Goal: Information Seeking & Learning: Learn about a topic

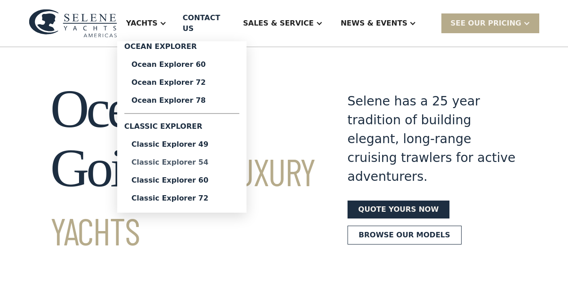
click at [187, 166] on div "Classic Explorer 54" at bounding box center [182, 162] width 101 height 7
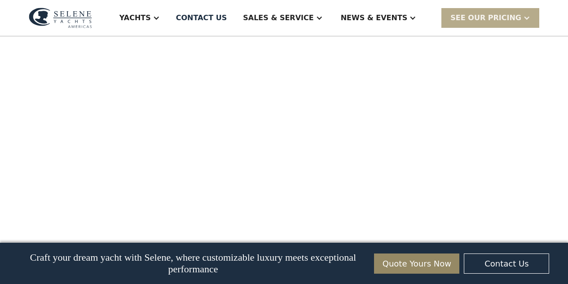
scroll to position [653, 0]
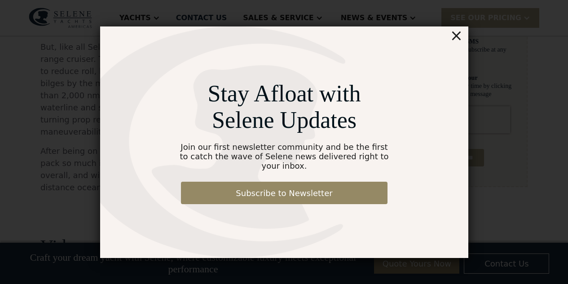
click at [456, 41] on div "×" at bounding box center [456, 36] width 13 height 18
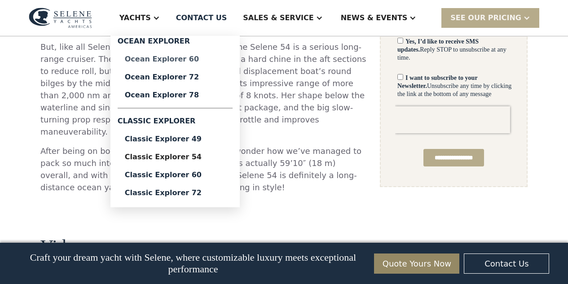
click at [182, 61] on div "Ocean Explorer 60" at bounding box center [175, 59] width 101 height 7
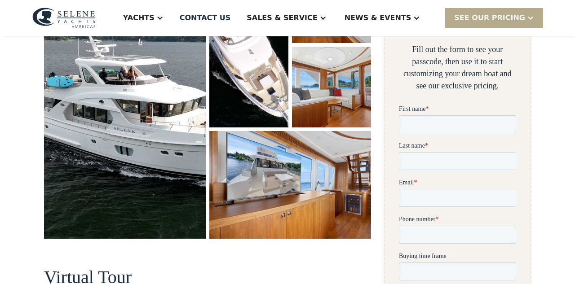
scroll to position [204, 0]
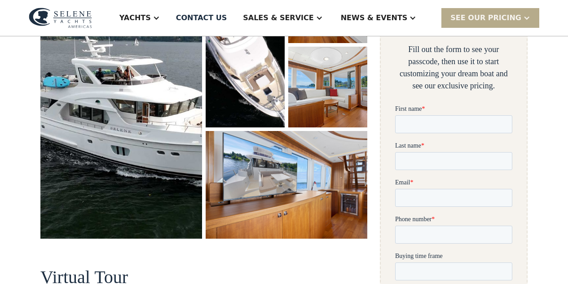
click at [115, 126] on img "open lightbox" at bounding box center [121, 100] width 162 height 277
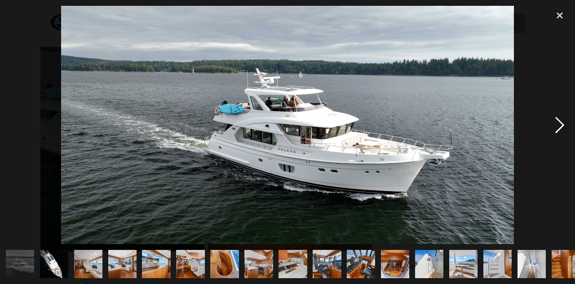
click at [558, 124] on div "next image" at bounding box center [559, 125] width 31 height 239
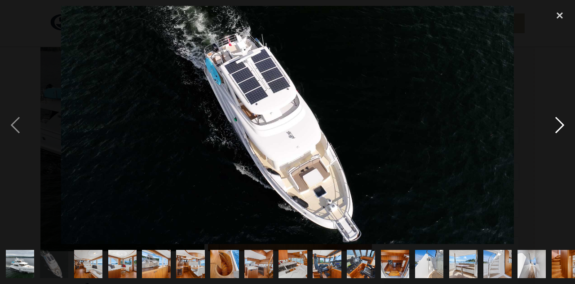
click at [558, 124] on div "next image" at bounding box center [559, 125] width 31 height 239
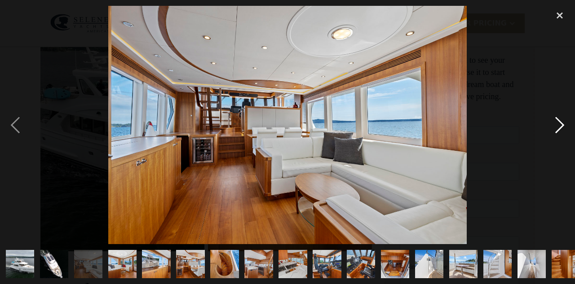
click at [558, 124] on div "next image" at bounding box center [559, 125] width 31 height 239
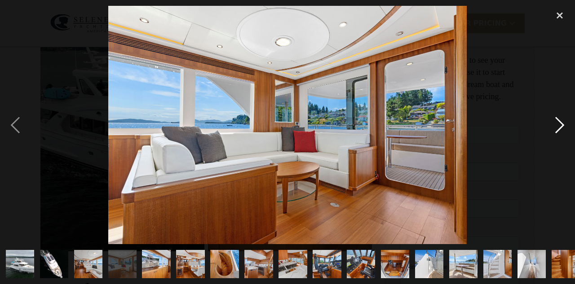
click at [558, 124] on div "next image" at bounding box center [559, 125] width 31 height 239
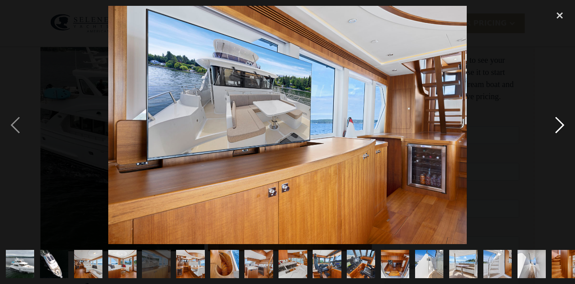
click at [558, 124] on div "next image" at bounding box center [559, 125] width 31 height 239
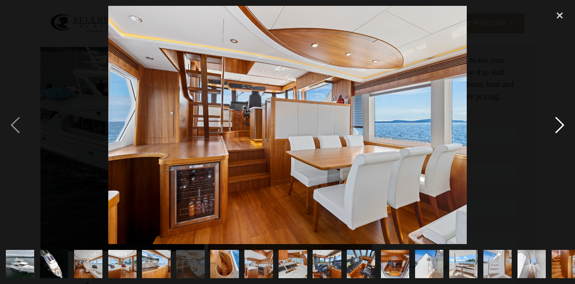
click at [558, 124] on div "next image" at bounding box center [559, 125] width 31 height 239
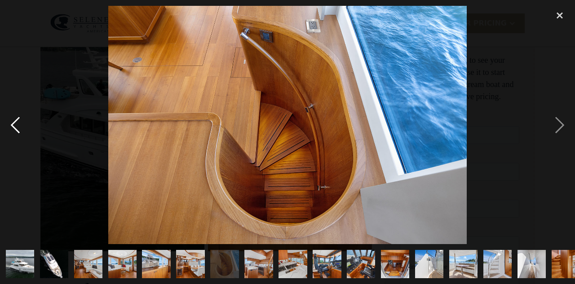
click at [10, 127] on div "previous image" at bounding box center [15, 125] width 31 height 239
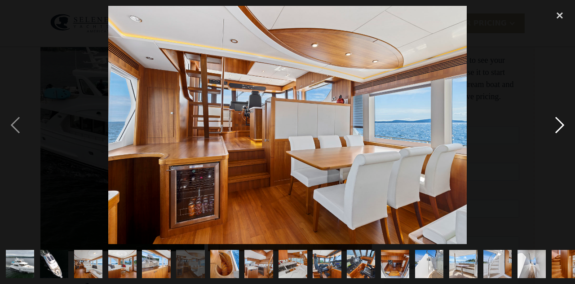
click at [560, 123] on div "next image" at bounding box center [559, 125] width 31 height 239
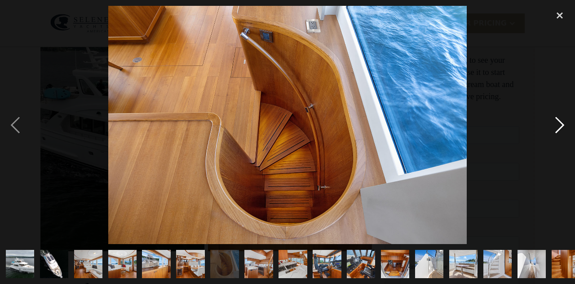
click at [560, 123] on div "next image" at bounding box center [559, 125] width 31 height 239
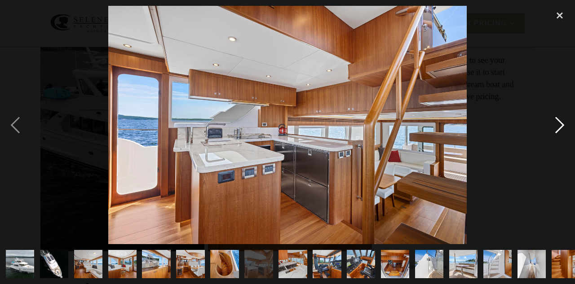
click at [560, 123] on div "next image" at bounding box center [559, 125] width 31 height 239
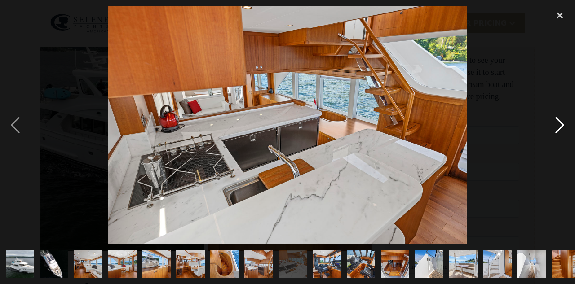
click at [560, 123] on div "next image" at bounding box center [559, 125] width 31 height 239
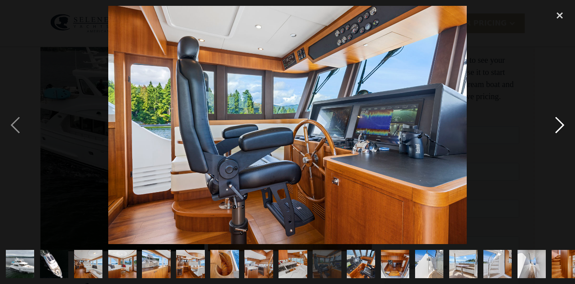
click at [560, 123] on div "next image" at bounding box center [559, 125] width 31 height 239
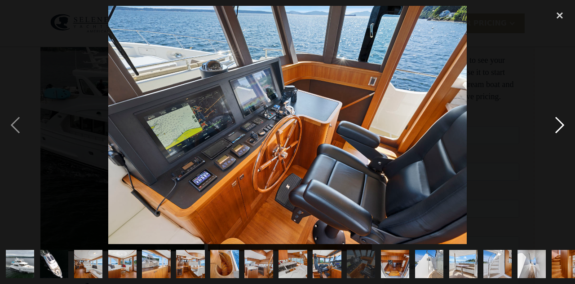
click at [560, 123] on div "next image" at bounding box center [559, 125] width 31 height 239
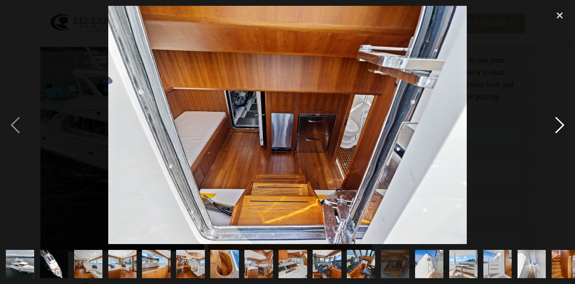
click at [560, 123] on div "next image" at bounding box center [559, 125] width 31 height 239
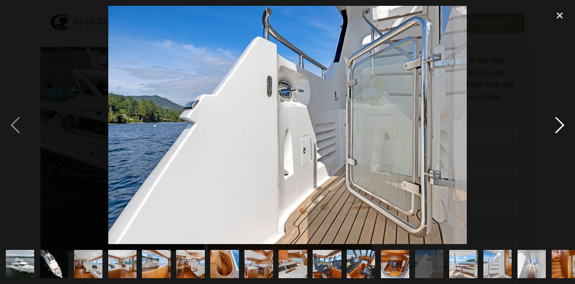
click at [560, 123] on div "next image" at bounding box center [559, 125] width 31 height 239
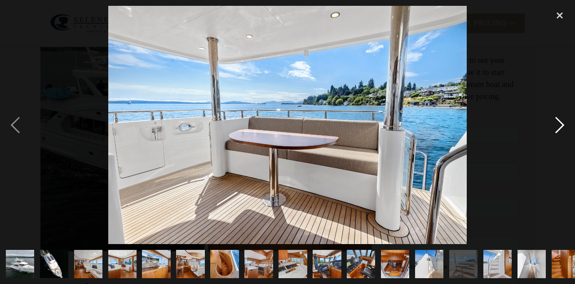
click at [560, 123] on div "next image" at bounding box center [559, 125] width 31 height 239
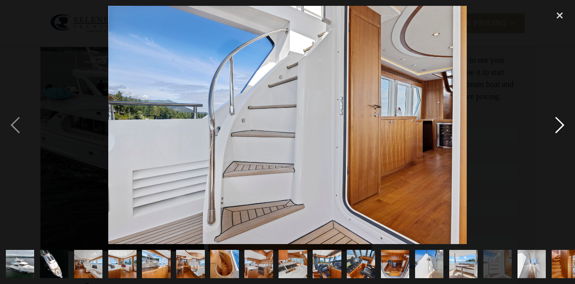
click at [560, 123] on div "next image" at bounding box center [559, 125] width 31 height 239
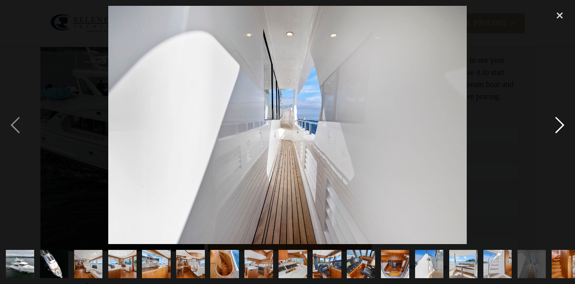
click at [560, 123] on div "next image" at bounding box center [559, 125] width 31 height 239
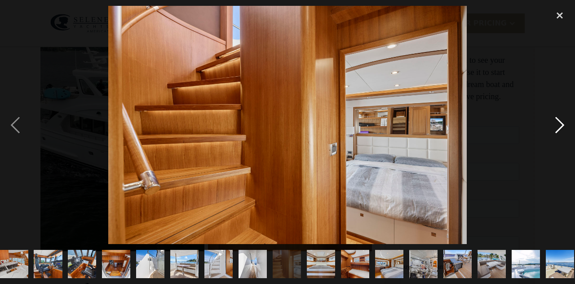
scroll to position [0, 283]
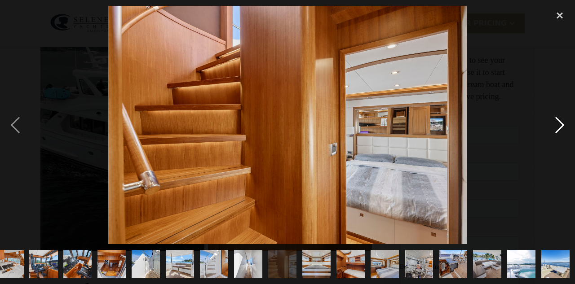
click at [560, 123] on div "next image" at bounding box center [559, 125] width 31 height 239
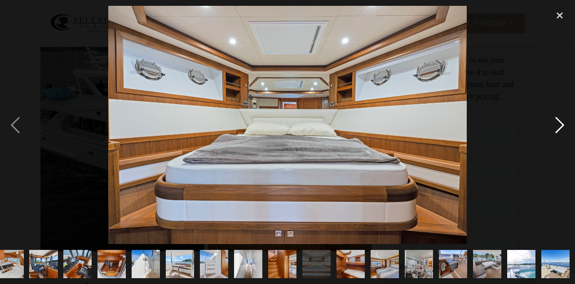
click at [560, 123] on div "next image" at bounding box center [559, 125] width 31 height 239
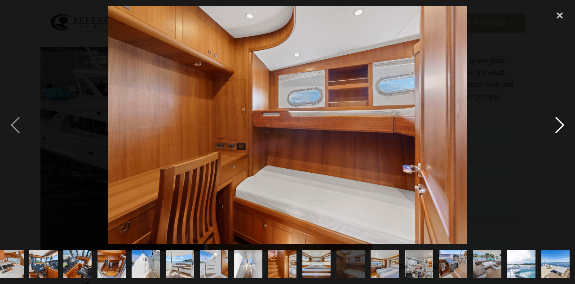
click at [560, 123] on div "next image" at bounding box center [559, 125] width 31 height 239
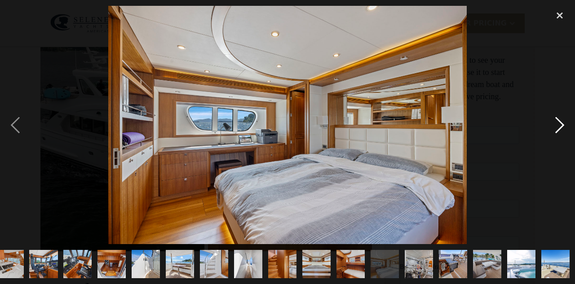
click at [560, 123] on div "next image" at bounding box center [559, 125] width 31 height 239
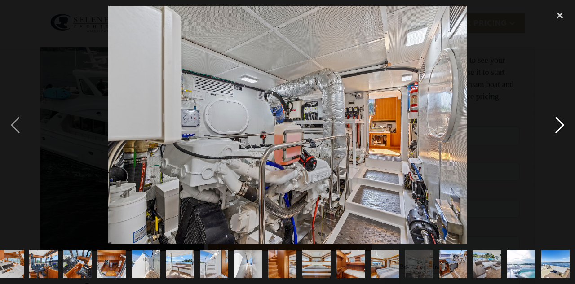
click at [560, 123] on div "next image" at bounding box center [559, 125] width 31 height 239
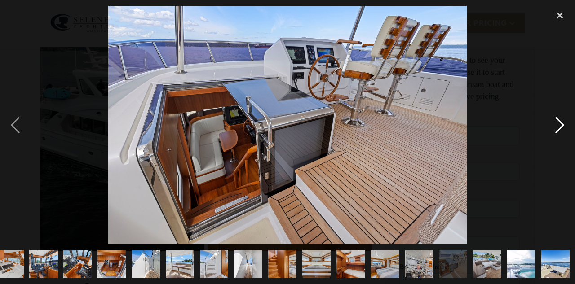
click at [560, 123] on div "next image" at bounding box center [559, 125] width 31 height 239
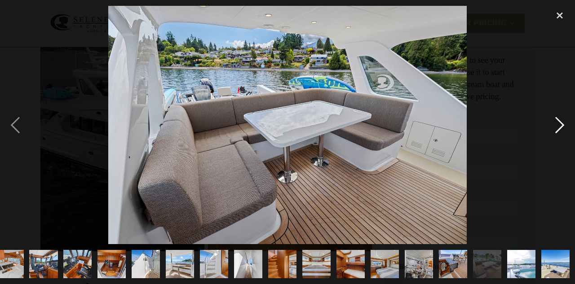
click at [560, 123] on div "next image" at bounding box center [559, 125] width 31 height 239
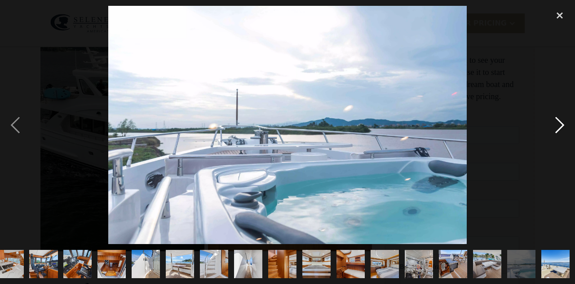
click at [560, 123] on div "next image" at bounding box center [559, 125] width 31 height 239
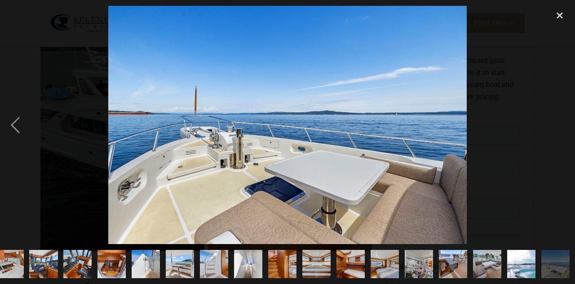
click at [560, 123] on div "next image" at bounding box center [559, 125] width 31 height 239
click at [560, 12] on div "close lightbox" at bounding box center [559, 16] width 31 height 20
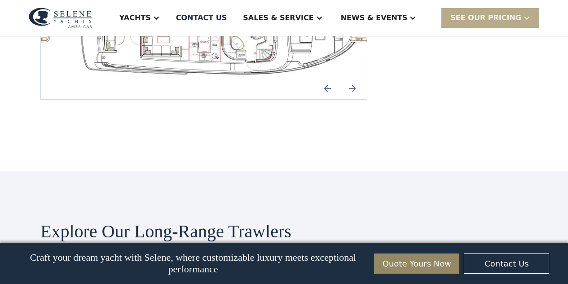
scroll to position [2116, 0]
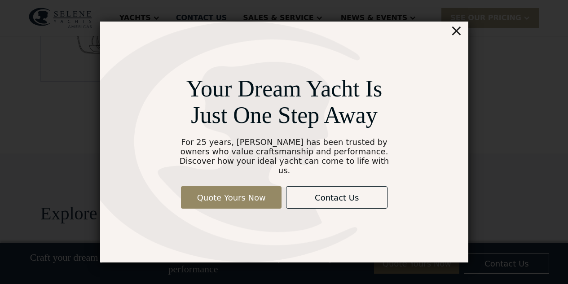
click at [460, 35] on div "×" at bounding box center [456, 31] width 13 height 18
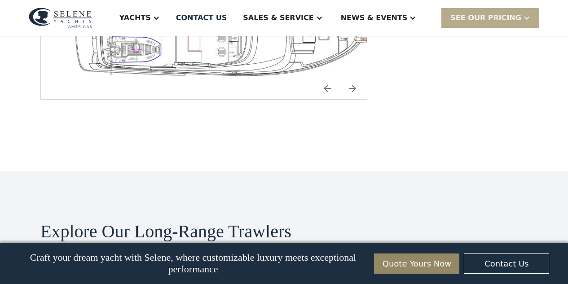
scroll to position [2080, 0]
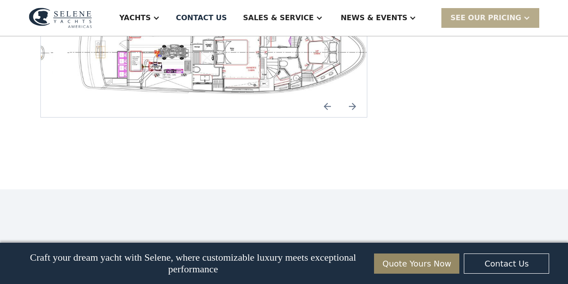
click at [134, 95] on div "No items found." at bounding box center [204, 52] width 312 height 86
click at [134, 95] on img "open lightbox" at bounding box center [223, 52] width 312 height 86
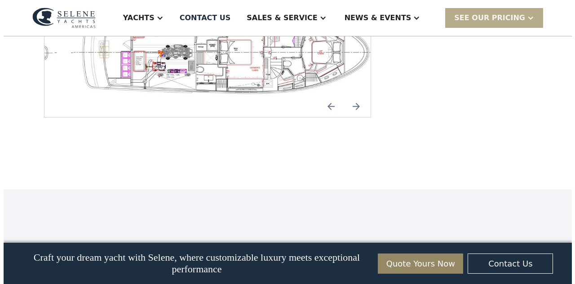
scroll to position [2084, 0]
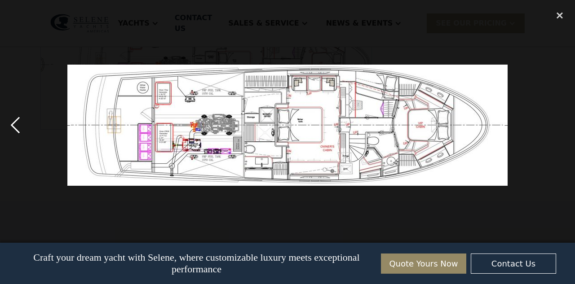
click at [17, 122] on div "previous image" at bounding box center [15, 125] width 31 height 239
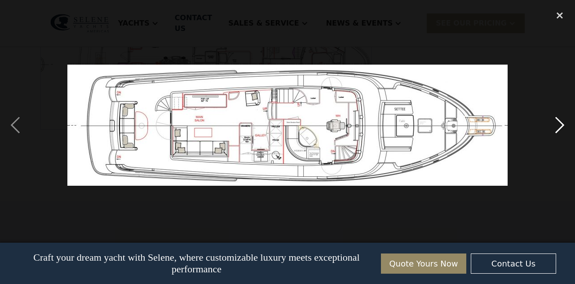
click at [561, 122] on div "next image" at bounding box center [559, 125] width 31 height 239
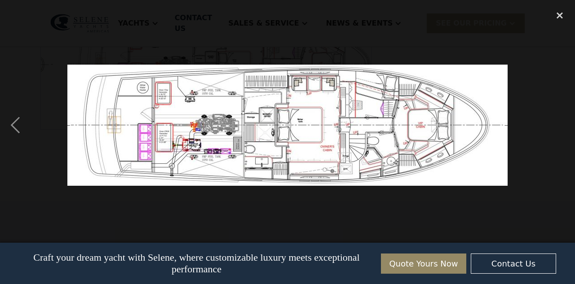
click at [561, 123] on div "next image" at bounding box center [559, 125] width 31 height 239
click at [15, 123] on div "previous image" at bounding box center [15, 125] width 31 height 239
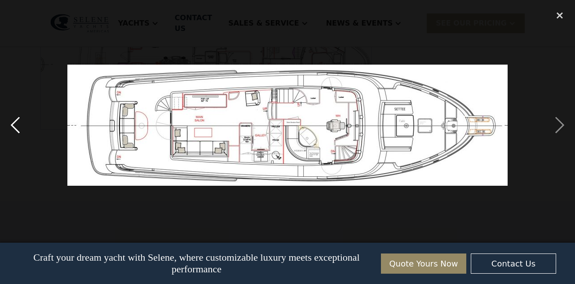
click at [15, 123] on div "previous image" at bounding box center [15, 125] width 31 height 239
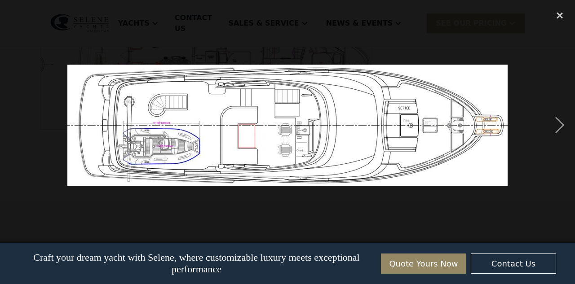
click at [15, 123] on div "previous image" at bounding box center [15, 125] width 31 height 239
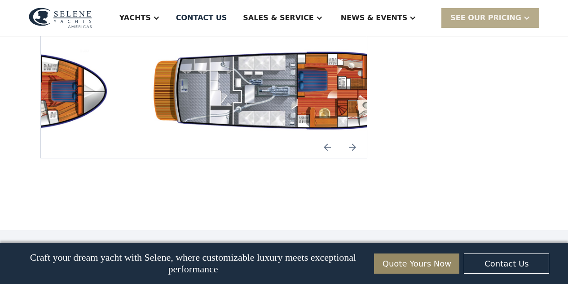
scroll to position [1701, 0]
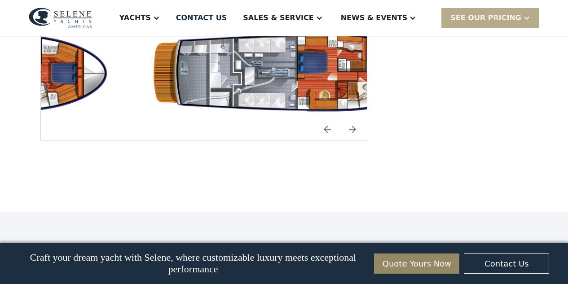
click at [251, 119] on img "open lightbox" at bounding box center [301, 73] width 312 height 91
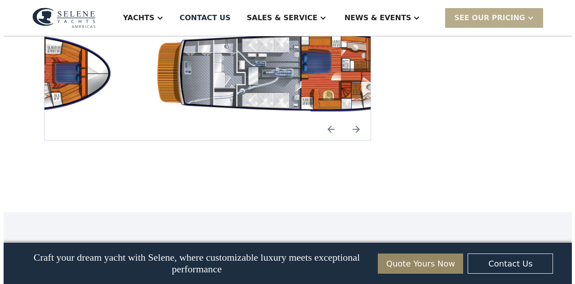
scroll to position [1705, 0]
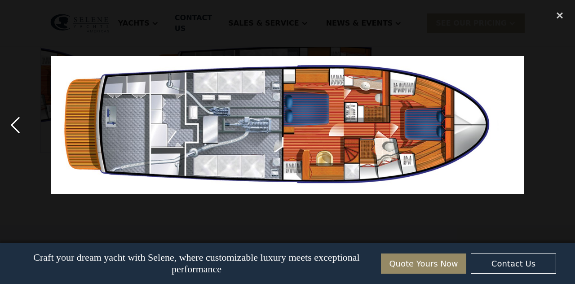
click at [16, 124] on div "previous image" at bounding box center [15, 125] width 31 height 239
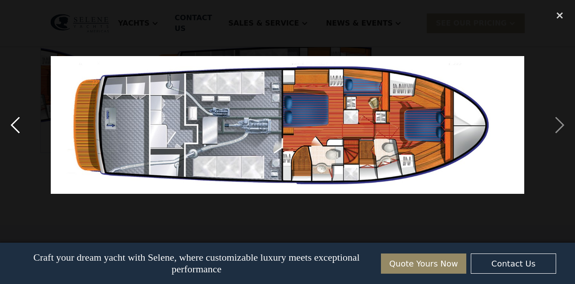
click at [16, 124] on div "previous image" at bounding box center [15, 125] width 31 height 239
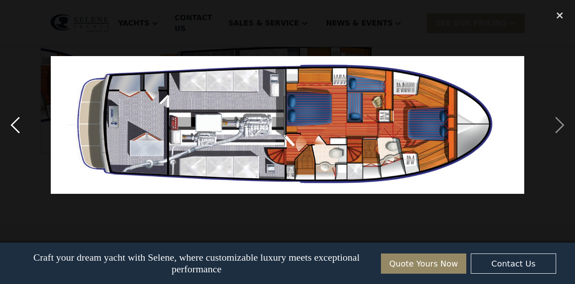
click at [16, 124] on div "previous image" at bounding box center [15, 125] width 31 height 239
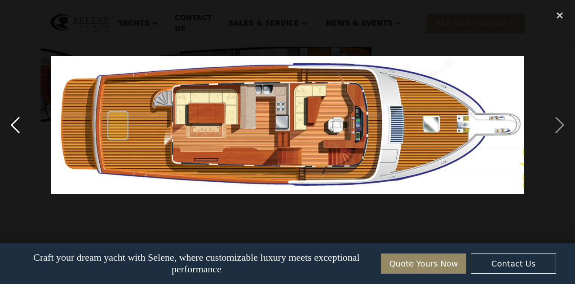
click at [16, 124] on div "previous image" at bounding box center [15, 125] width 31 height 239
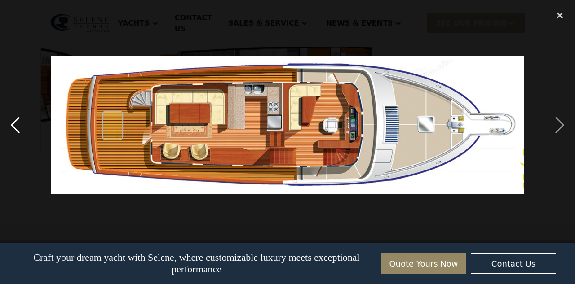
click at [16, 124] on div "previous image" at bounding box center [15, 125] width 31 height 239
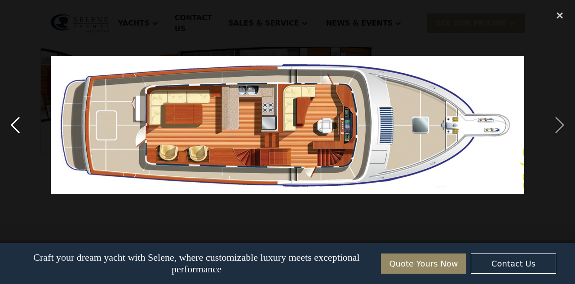
click at [16, 124] on div "previous image" at bounding box center [15, 125] width 31 height 239
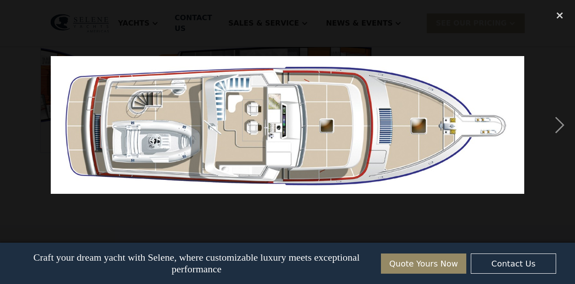
click at [16, 124] on div "previous image" at bounding box center [15, 125] width 31 height 239
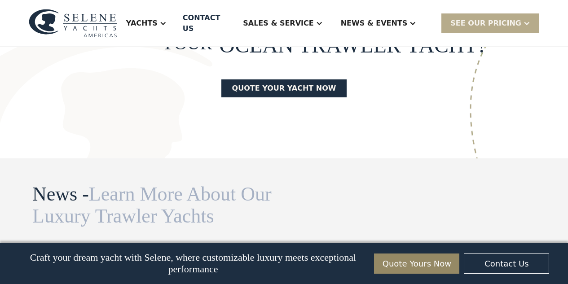
scroll to position [2073, 0]
